Goal: Task Accomplishment & Management: Use online tool/utility

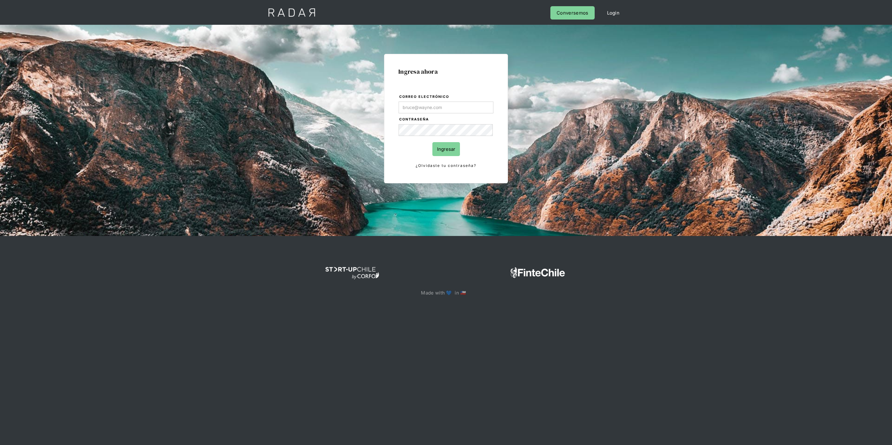
click at [447, 104] on input "Correo electrónico" at bounding box center [446, 108] width 95 height 12
click at [446, 319] on com-1password-button at bounding box center [446, 319] width 0 height 0
type input "[PERSON_NAME][EMAIL_ADDRESS][DOMAIN_NAME]"
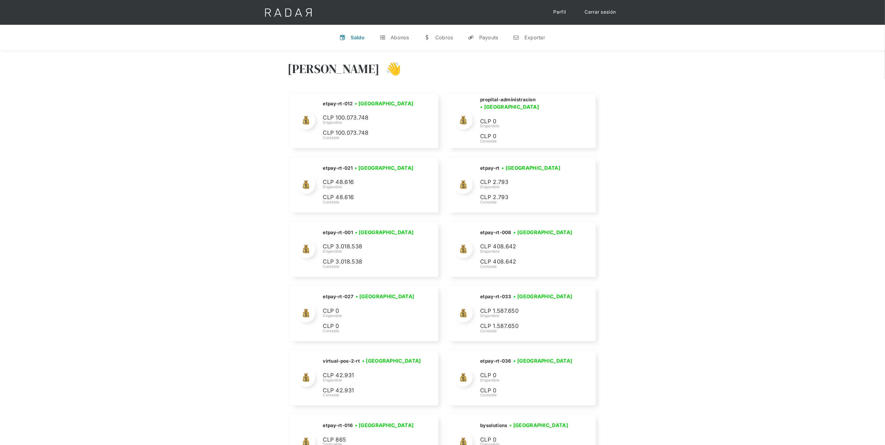
scroll to position [1821, 0]
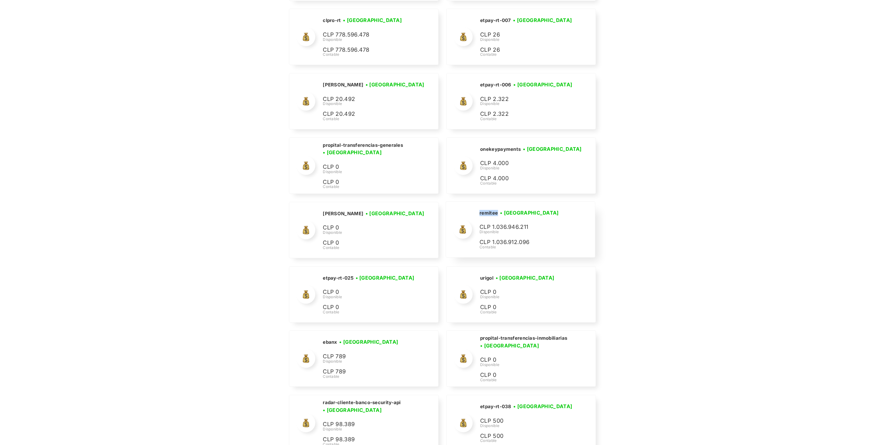
drag, startPoint x: 500, startPoint y: 221, endPoint x: 477, endPoint y: 220, distance: 23.2
click at [0, 0] on div "remitee • Conectada • Desconectada CLP 1.036.946.211 Disponible CLP 1.036.912.0…" at bounding box center [0, 0] width 0 height 0
copy h2 "remitee"
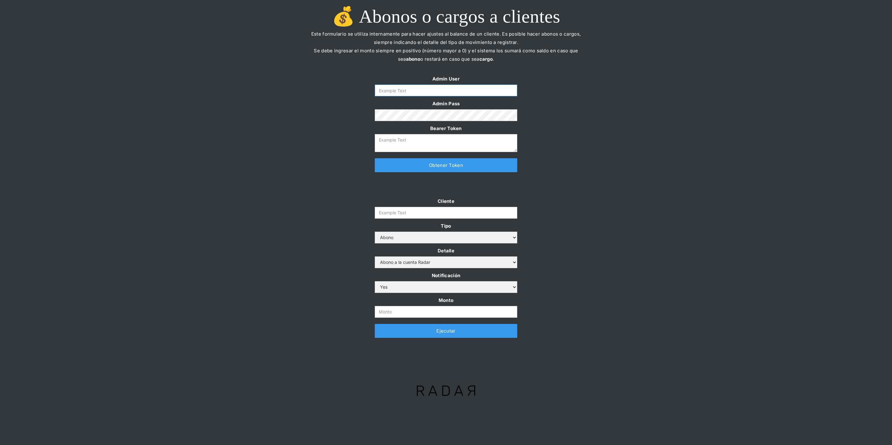
click at [469, 93] on input "Form" at bounding box center [446, 91] width 142 height 12
type input "[PERSON_NAME][EMAIL_ADDRESS][DOMAIN_NAME]"
click at [438, 164] on link "Obtener Token" at bounding box center [446, 165] width 142 height 14
type textarea "[SECURITY_DATA]"
click at [412, 209] on input "Cliente" at bounding box center [446, 213] width 142 height 12
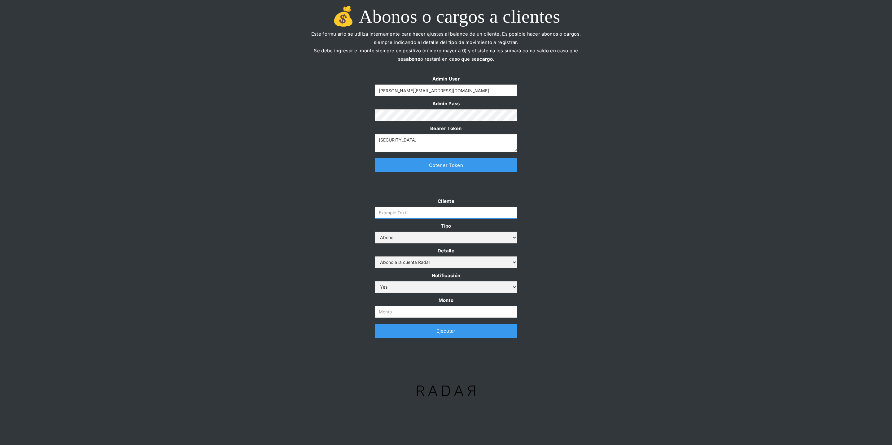
paste input "remitee"
type input "remitee"
click at [285, 221] on div "Cliente remitee Tipo Abono Cargo Detalle Abono a la cuenta Radar Devolución por…" at bounding box center [446, 270] width 892 height 147
click at [406, 263] on select "Abono a la cuenta Radar Devolución por altos montos" at bounding box center [446, 262] width 142 height 12
click at [454, 242] on select "Abono Cargo" at bounding box center [446, 238] width 142 height 12
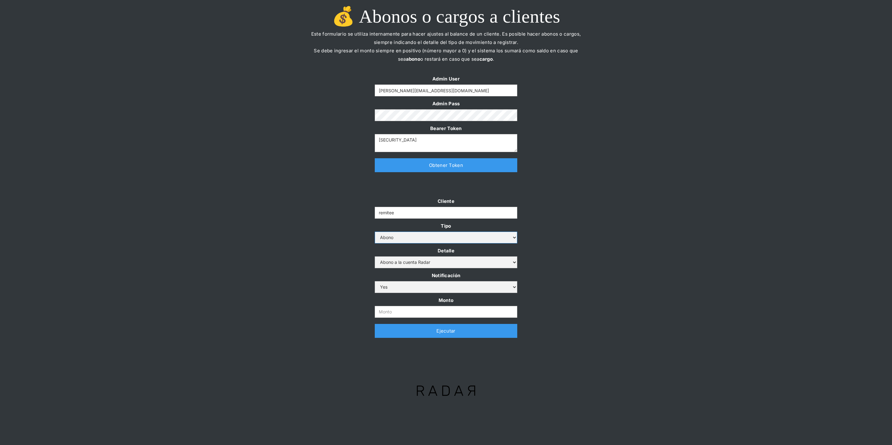
select select "cargo"
click at [432, 261] on select "Cargo por altos montos Ajuste a la cuenta Cobro comisión Radar" at bounding box center [446, 262] width 142 height 12
select select "4"
click at [586, 261] on div "Cliente remitee Tipo Abono Cargo Detalle Cargo por altos montos Ajuste a la cue…" at bounding box center [446, 270] width 892 height 147
click at [390, 310] on input "Monto" at bounding box center [446, 312] width 142 height 12
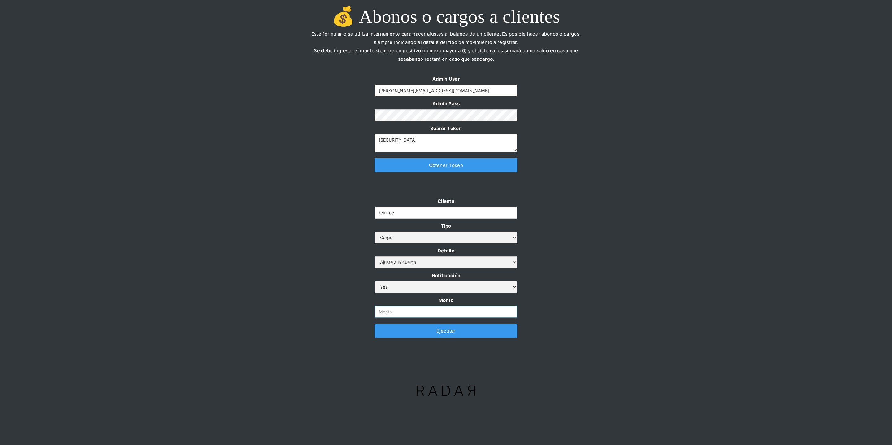
paste input "140,000,000"
type input "140.000.000"
click at [302, 256] on div "Cliente remitee Tipo Abono Cargo Detalle Cargo por altos montos Ajuste a la cue…" at bounding box center [446, 270] width 892 height 147
click at [386, 337] on link "Ejecutar" at bounding box center [446, 331] width 142 height 14
